Goal: Information Seeking & Learning: Check status

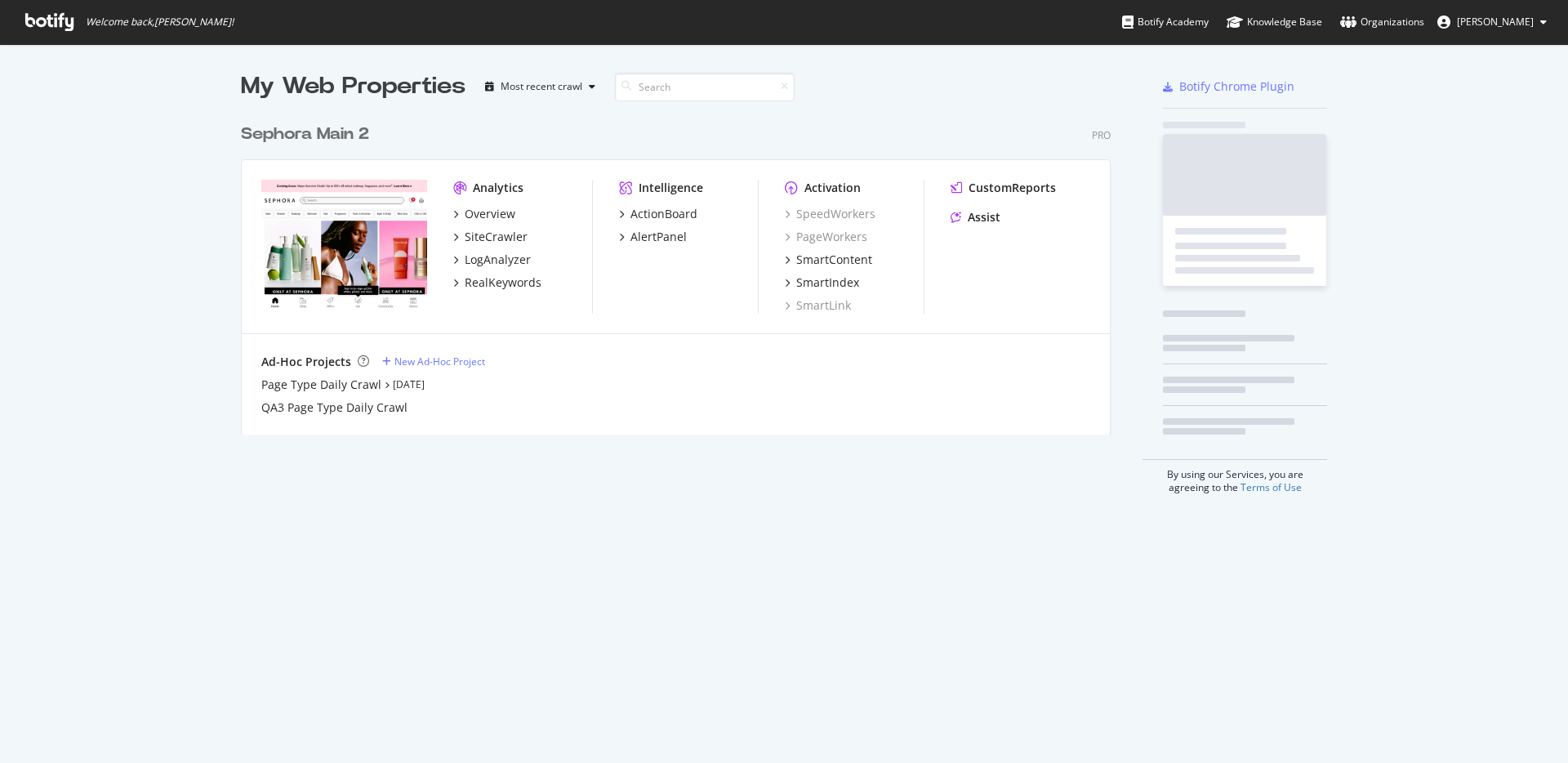
scroll to position [763, 1568]
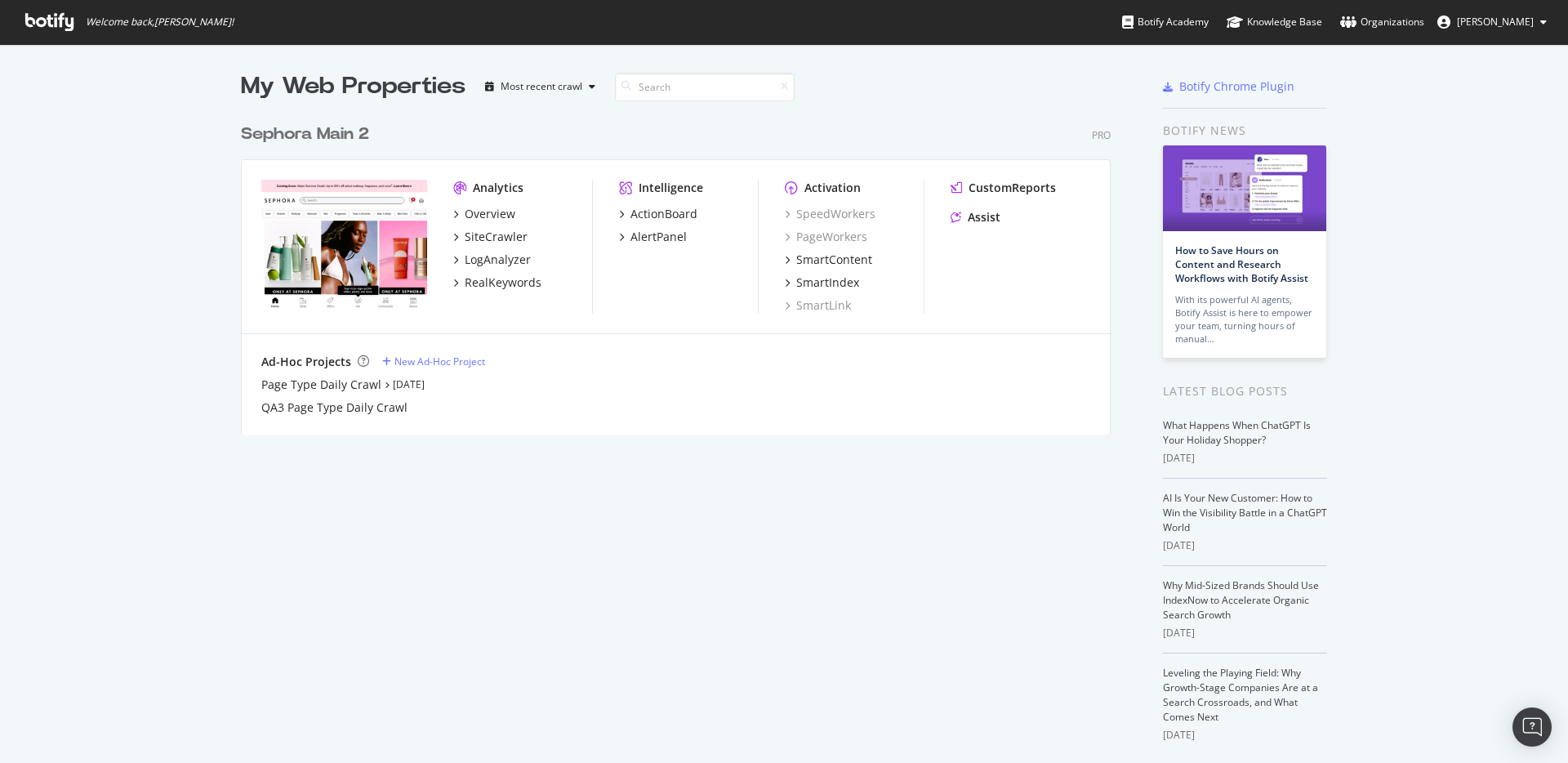
click at [322, 130] on div "Sephora Main 2" at bounding box center [305, 134] width 129 height 23
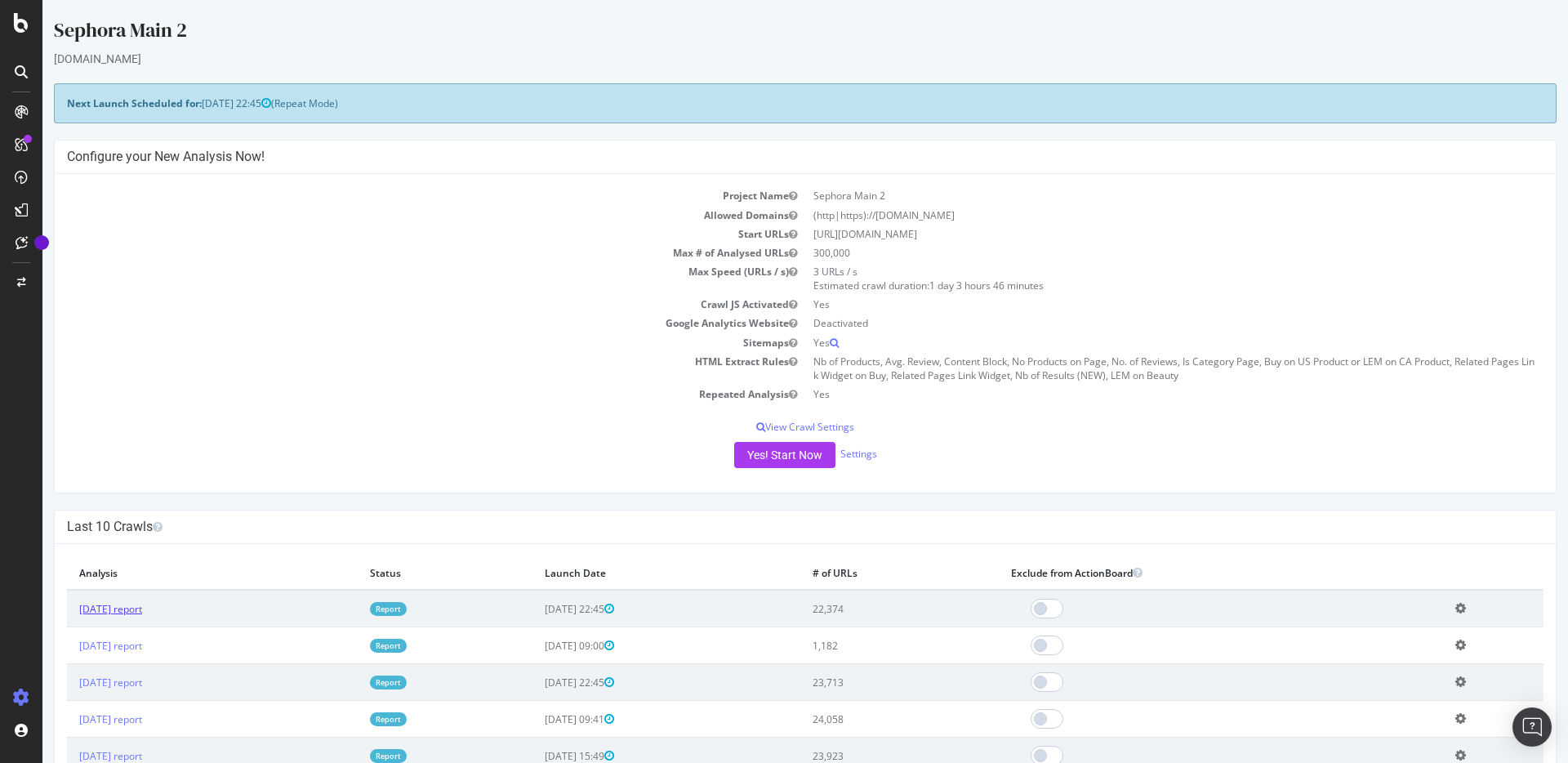
click at [130, 609] on link "[DATE] report" at bounding box center [111, 608] width 63 height 13
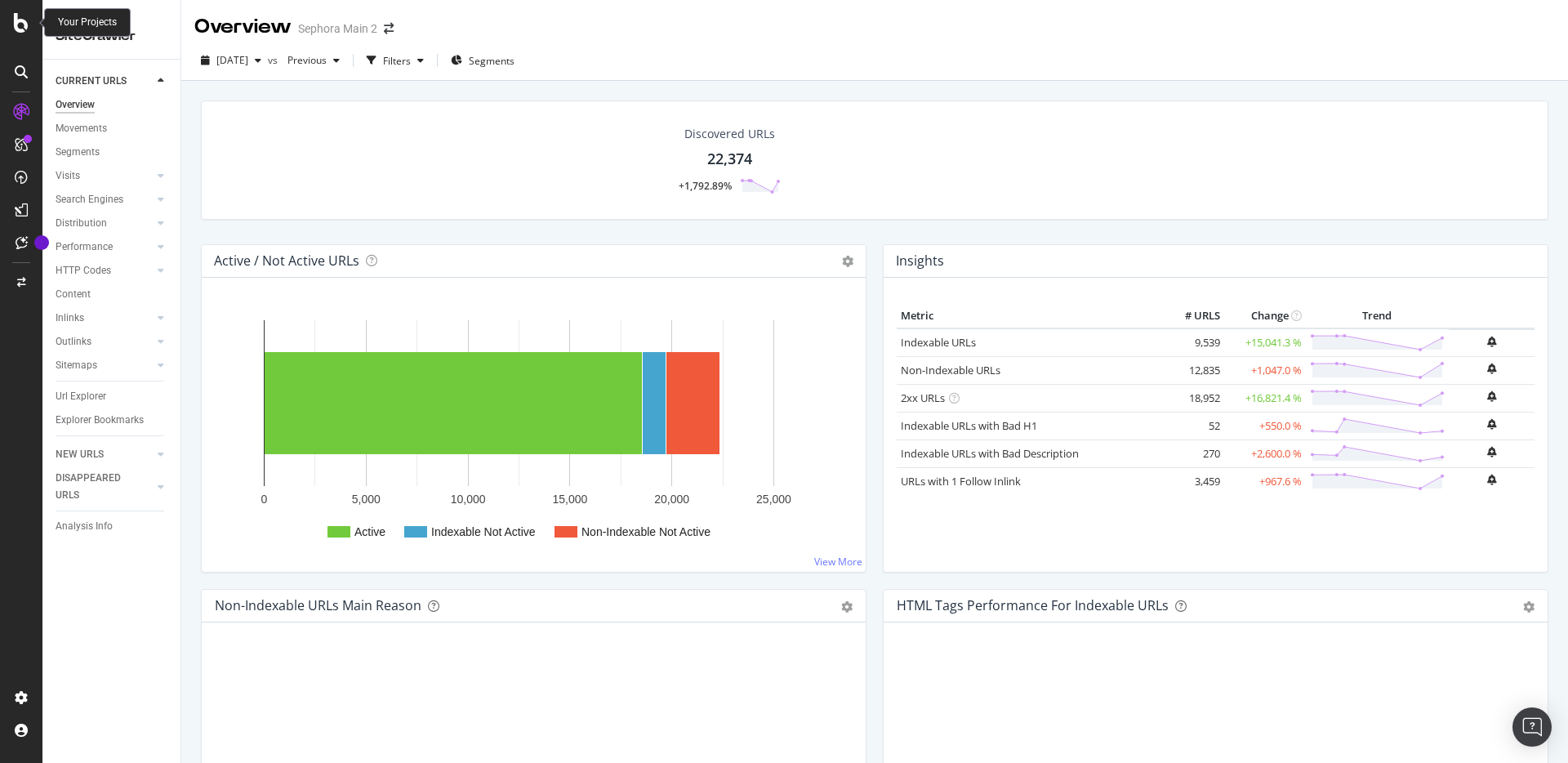
click at [25, 27] on icon at bounding box center [21, 23] width 14 height 20
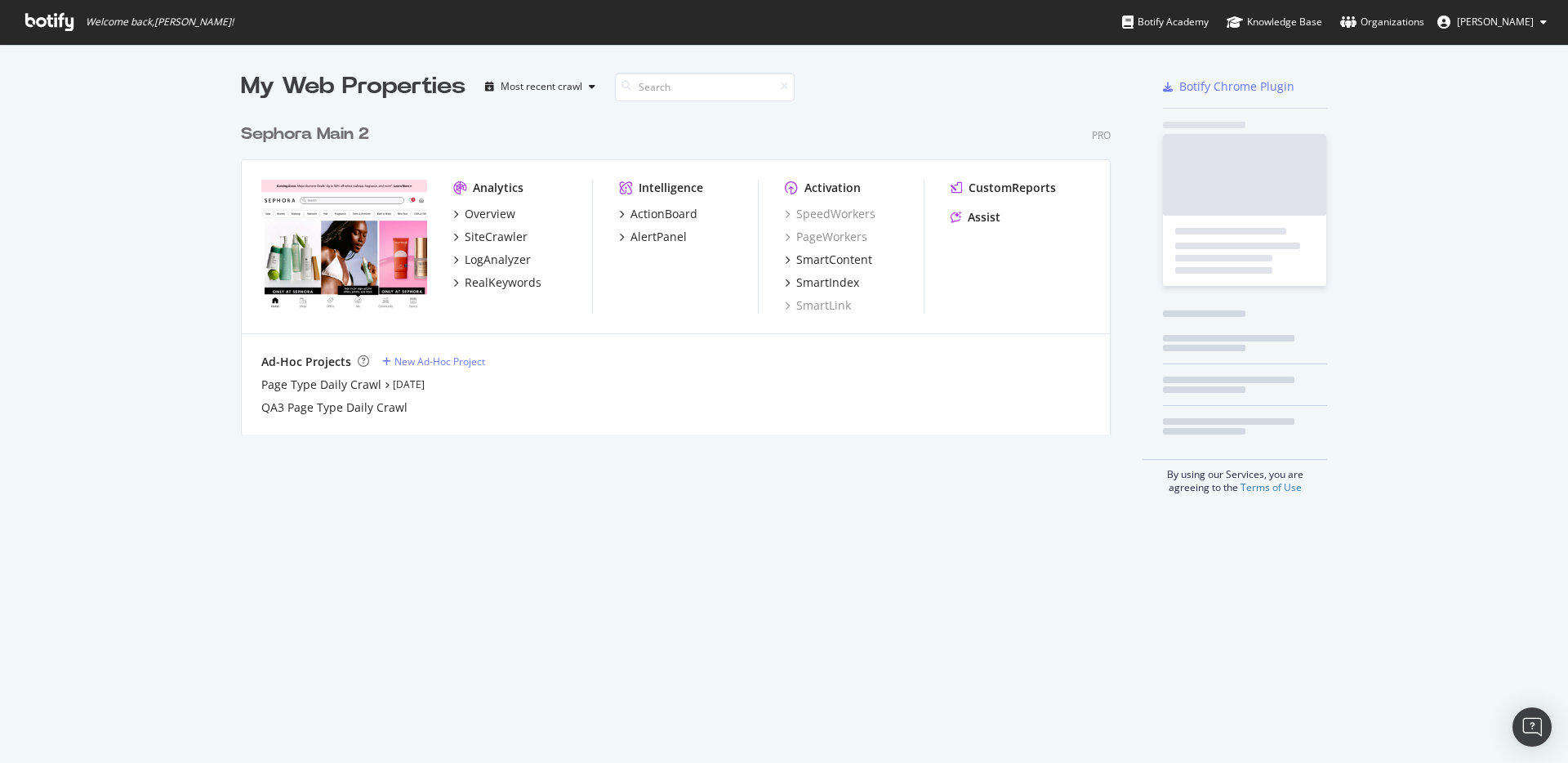
scroll to position [763, 1568]
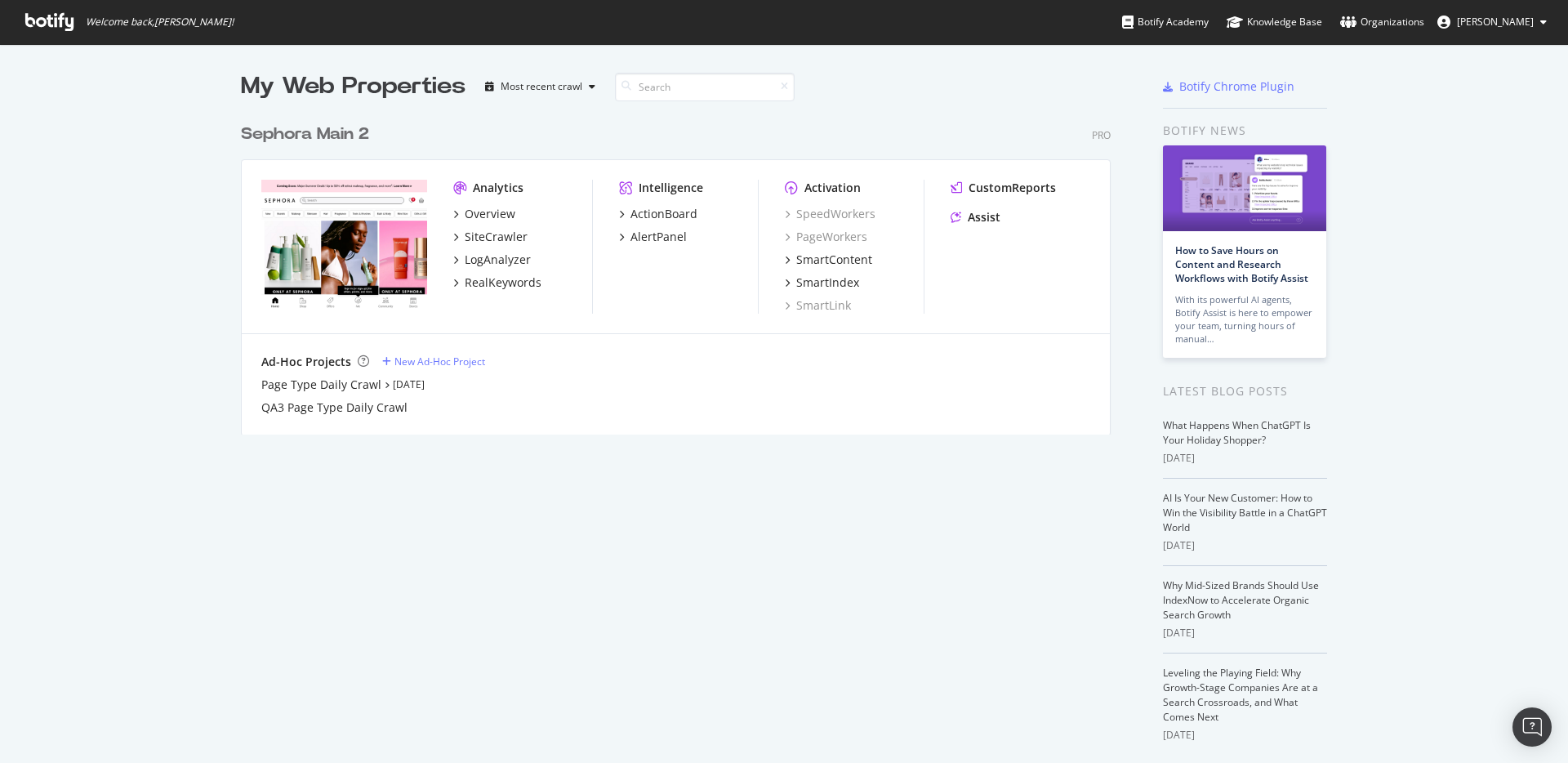
click at [334, 135] on div "Sephora Main 2" at bounding box center [305, 134] width 129 height 23
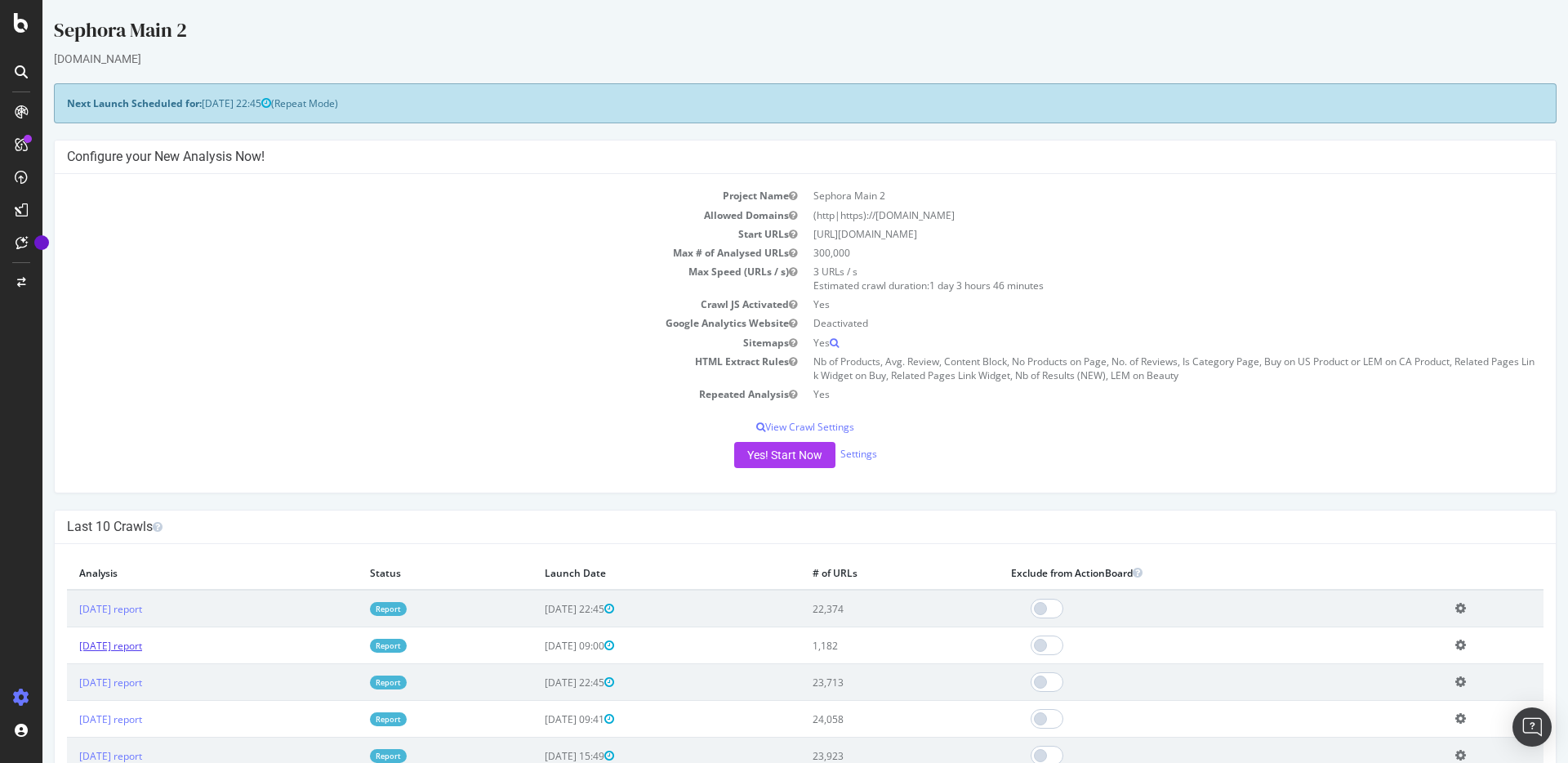
click at [142, 645] on link "[DATE] report" at bounding box center [111, 645] width 63 height 13
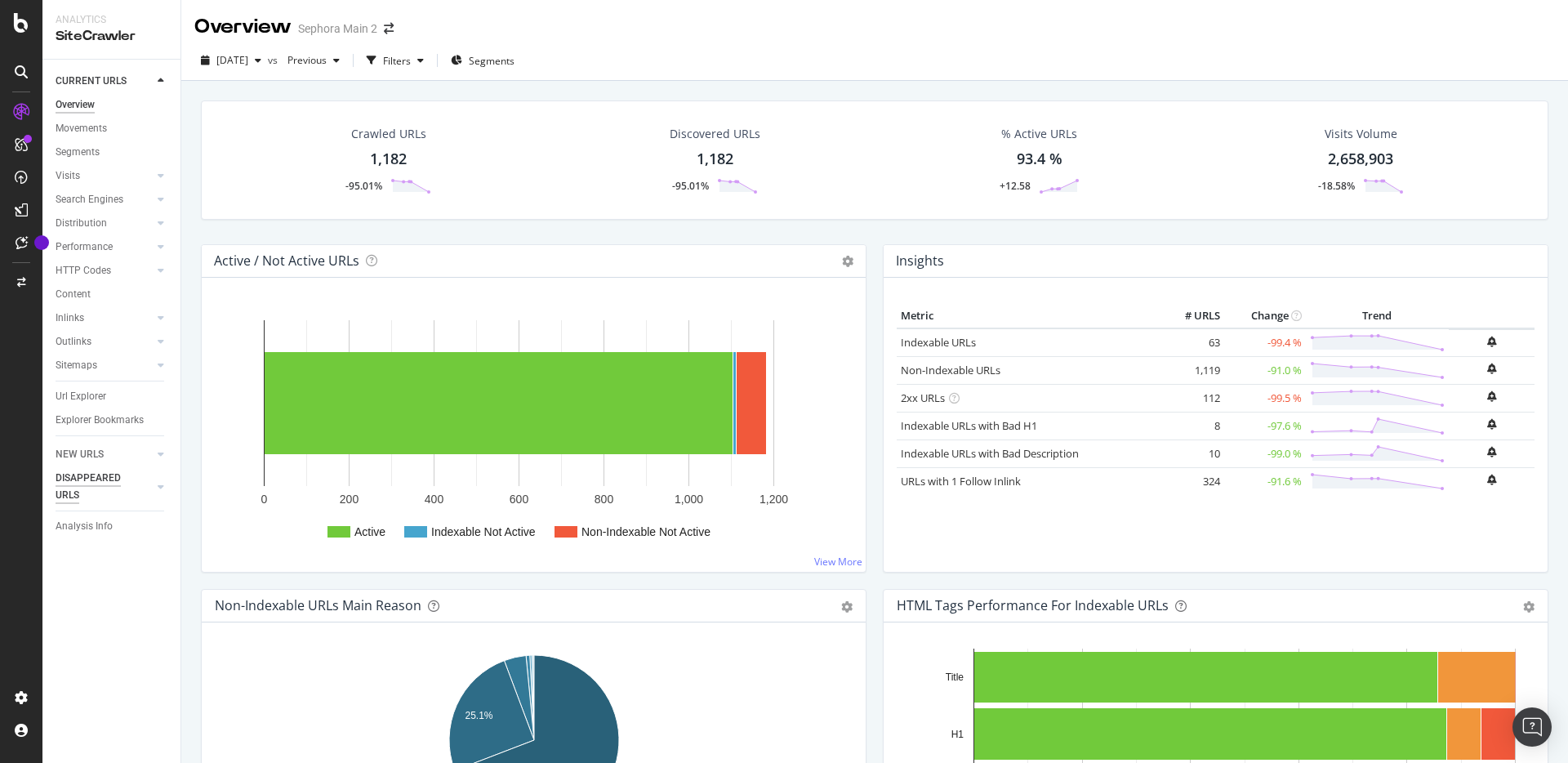
click at [76, 480] on div "DISAPPEARED URLS" at bounding box center [97, 487] width 83 height 34
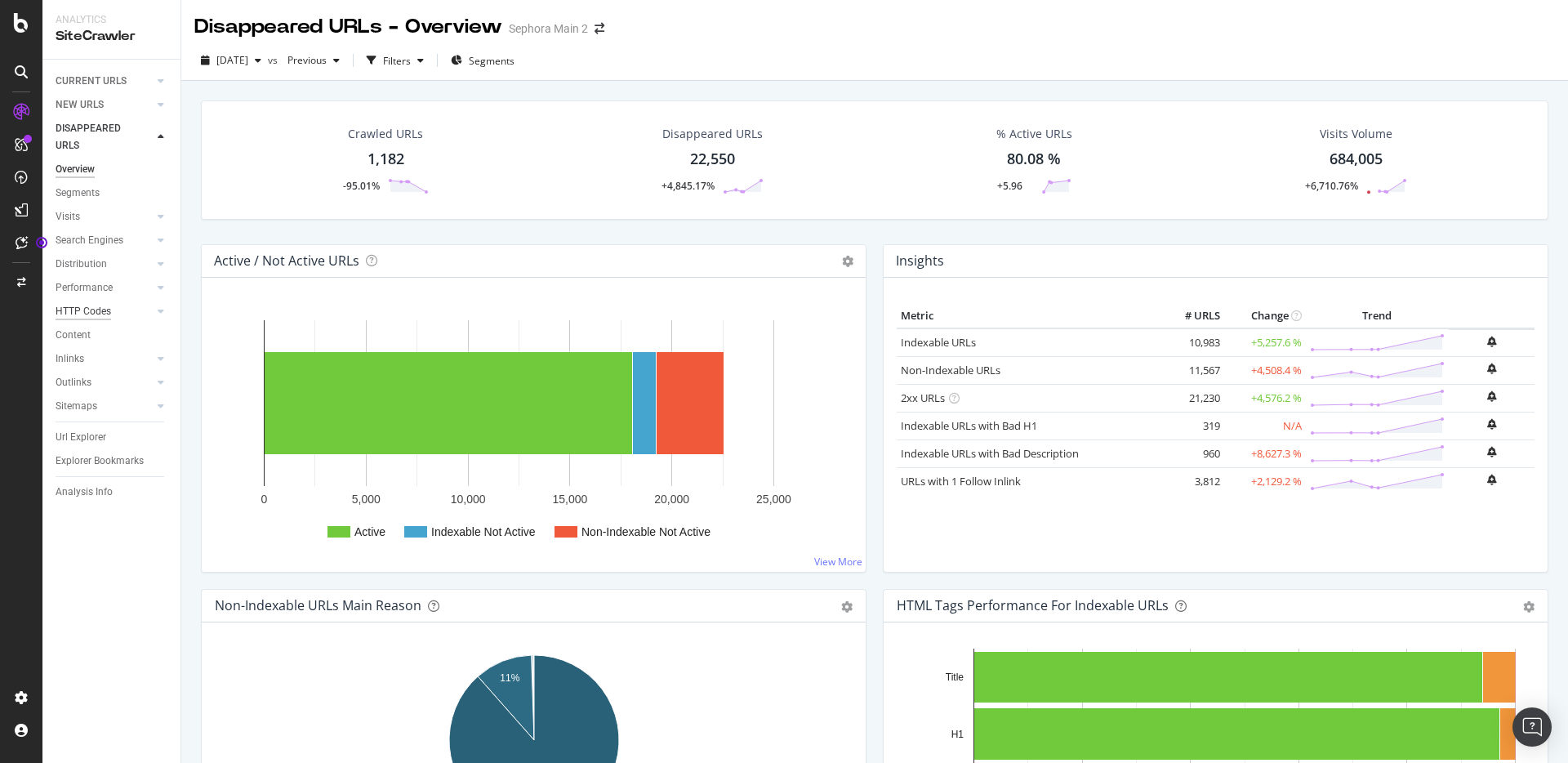
click at [106, 315] on div "HTTP Codes" at bounding box center [84, 311] width 56 height 17
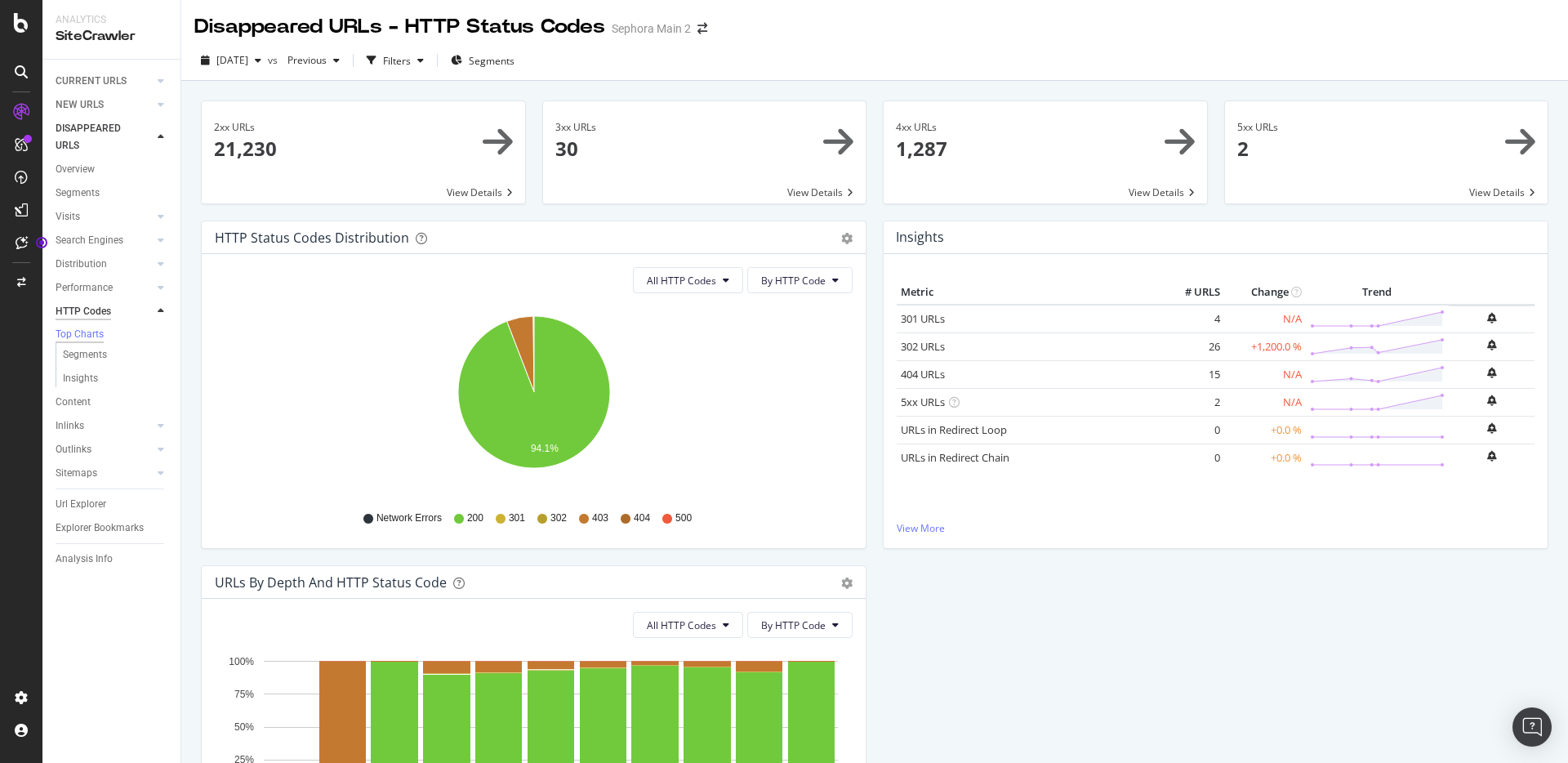
click at [106, 315] on div "HTTP Codes" at bounding box center [84, 311] width 56 height 17
click at [113, 290] on link "Performance" at bounding box center [104, 287] width 97 height 17
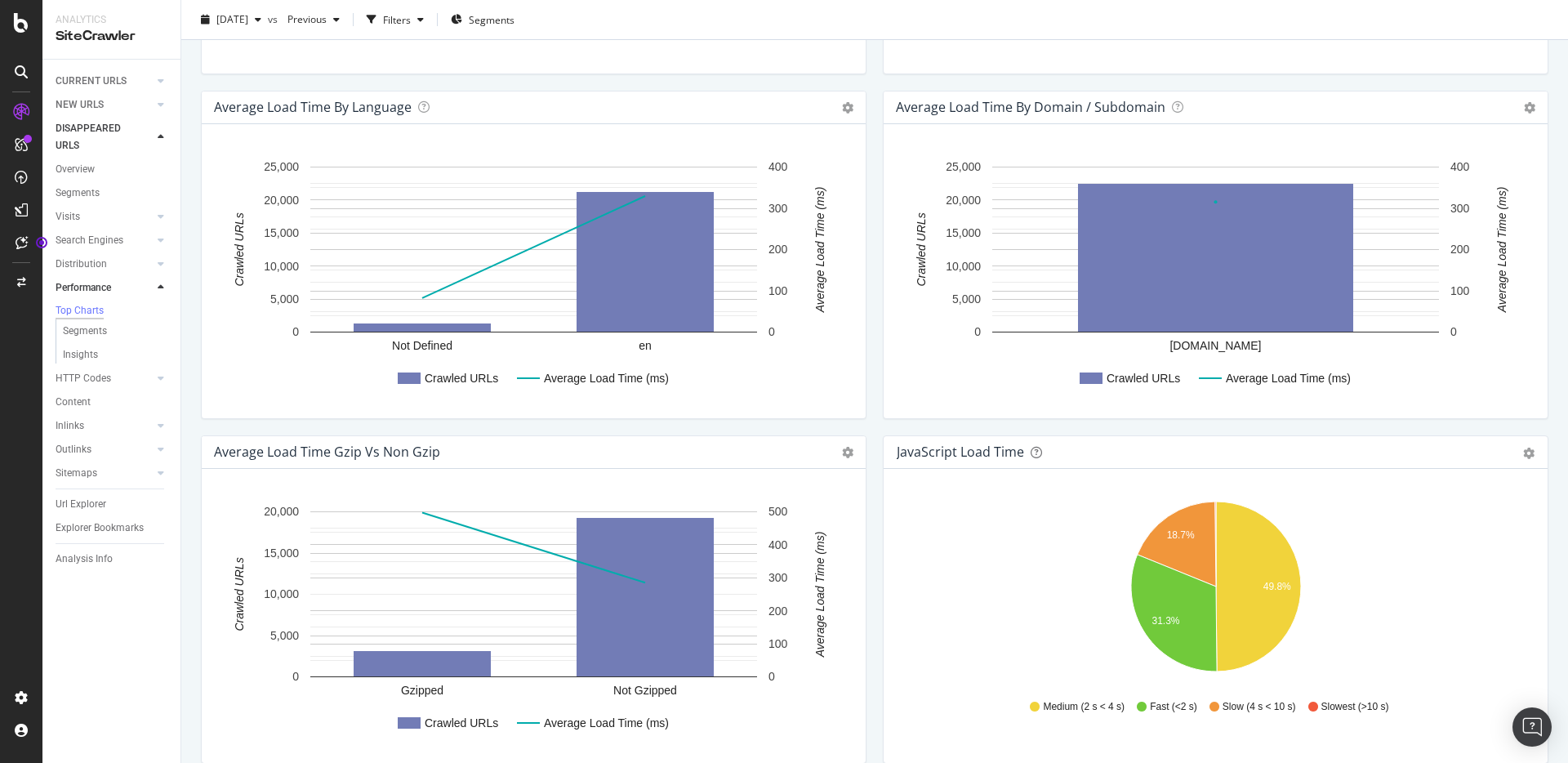
scroll to position [863, 0]
